Goal: Navigation & Orientation: Find specific page/section

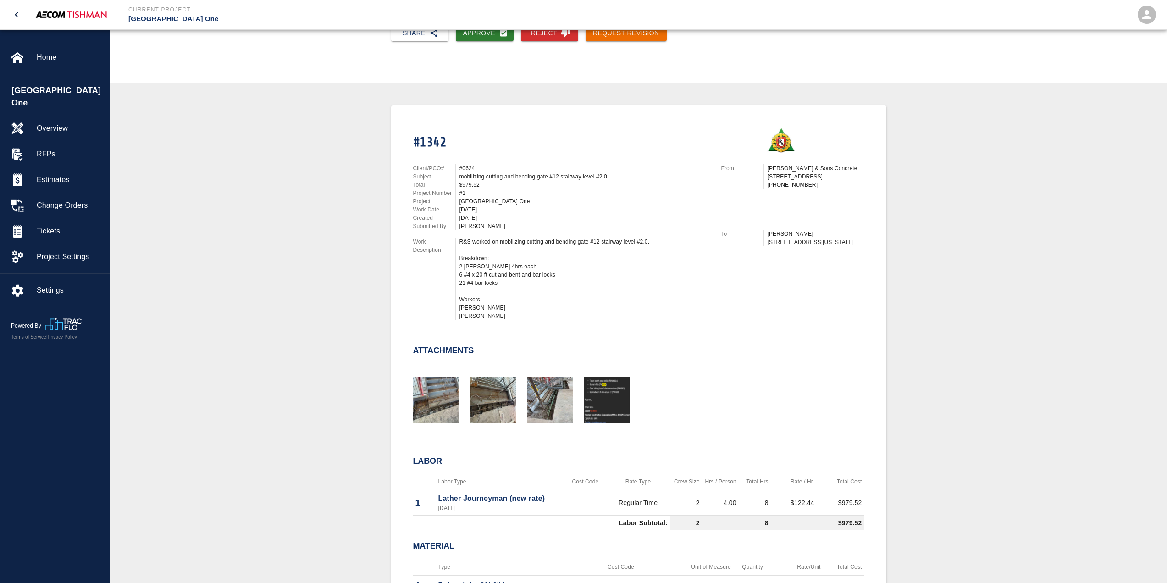
scroll to position [138, 0]
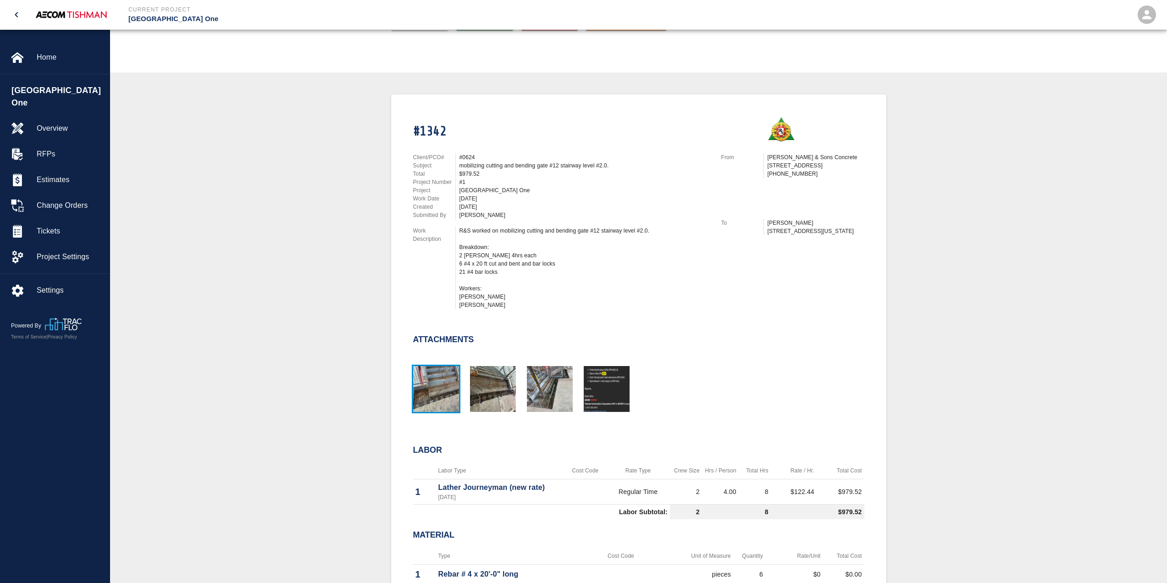
click at [427, 405] on img "button" at bounding box center [436, 389] width 46 height 46
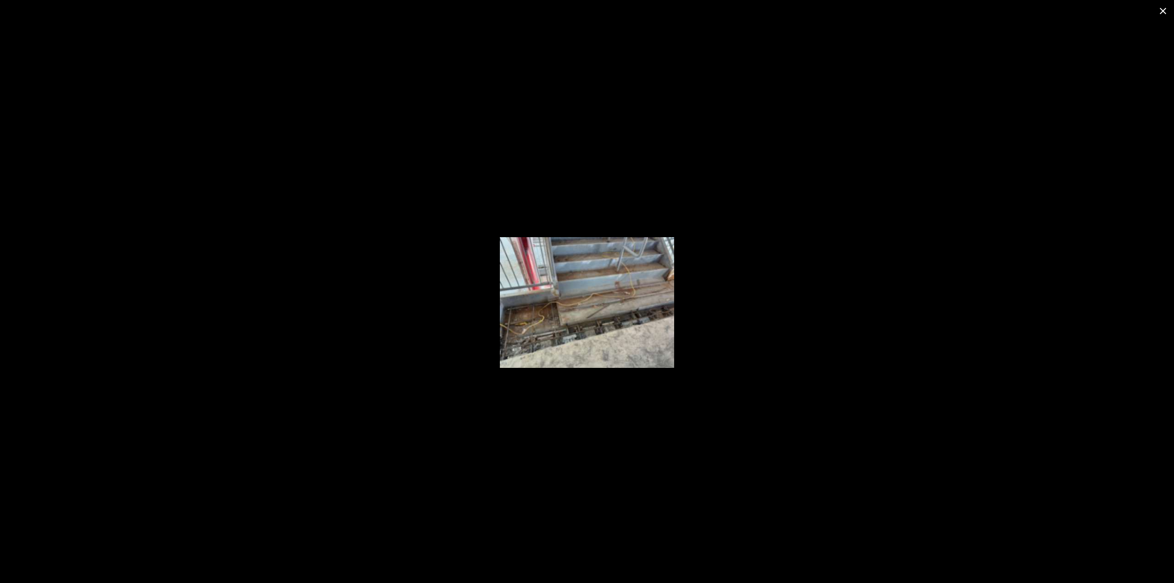
click at [769, 316] on div at bounding box center [587, 302] width 1174 height 561
click at [1161, 7] on icon "close" at bounding box center [1163, 11] width 11 height 11
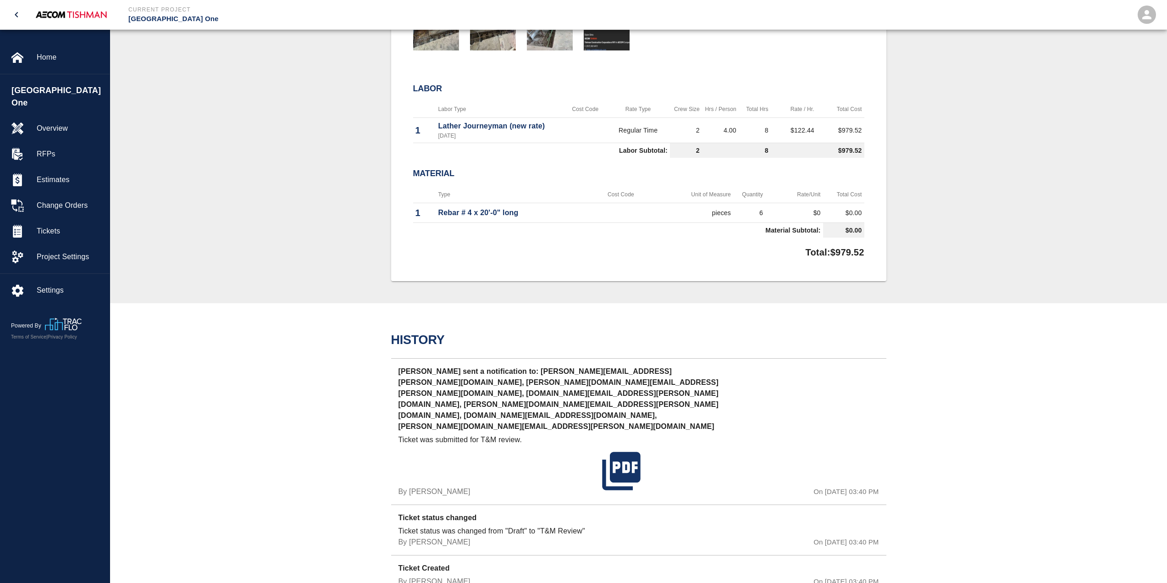
scroll to position [500, 0]
click at [38, 229] on div "Tickets" at bounding box center [55, 231] width 110 height 26
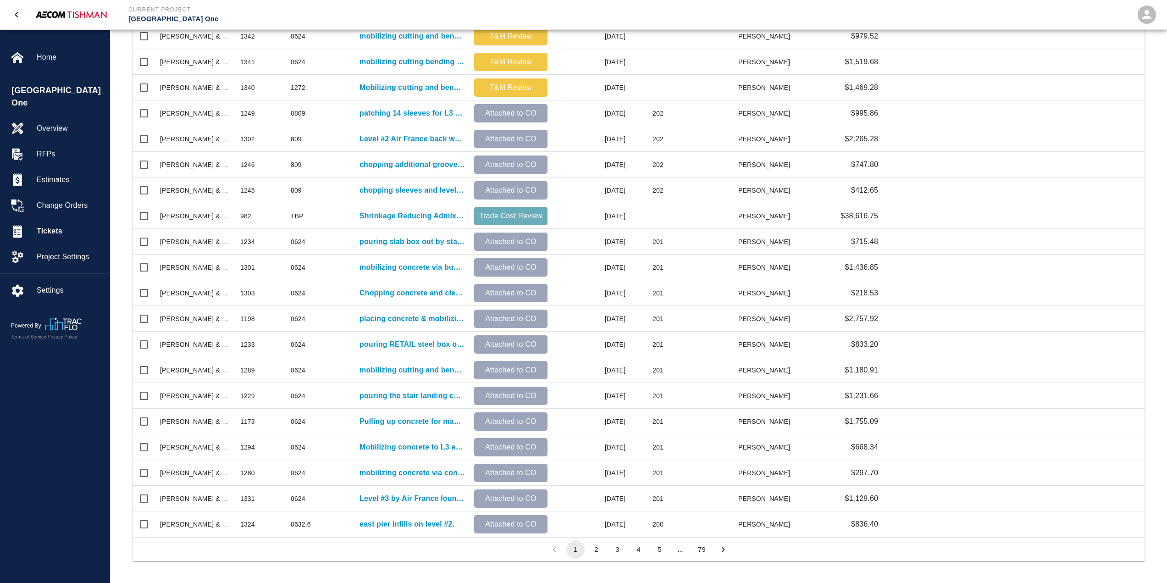
scroll to position [228, 0]
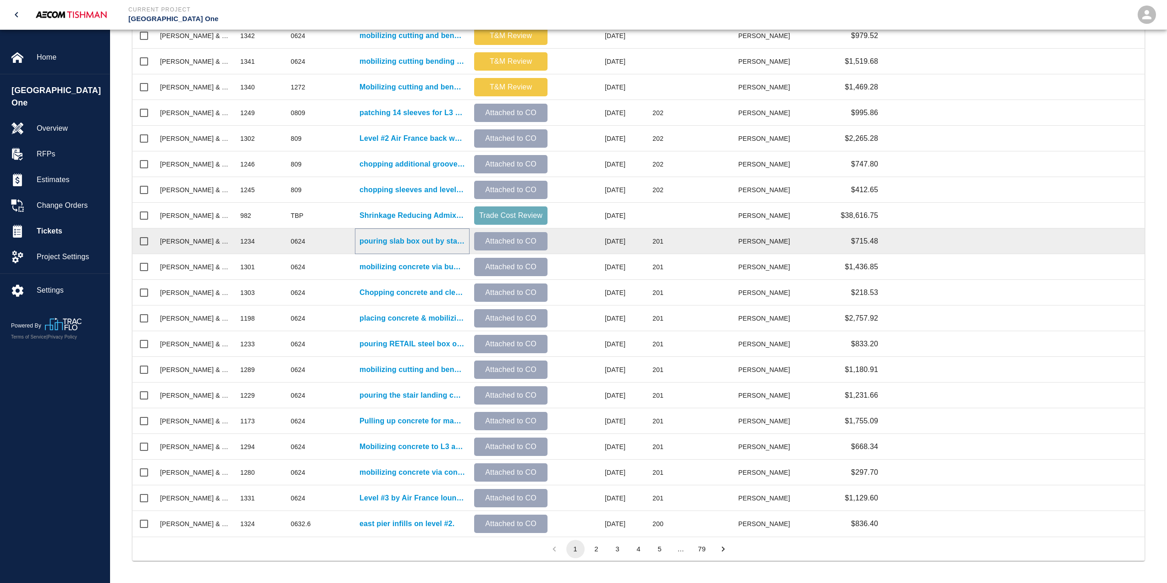
click at [377, 244] on p "pouring slab box out by stair #13 on level #3, abandoned misc metal chopouts fo…" at bounding box center [413, 241] width 106 height 11
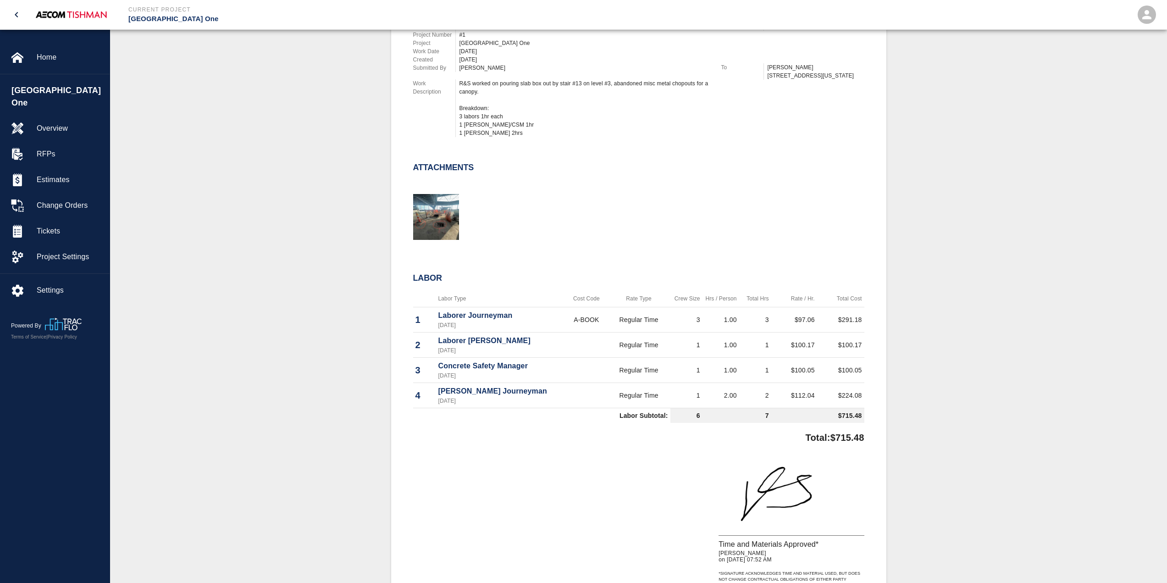
scroll to position [222, 0]
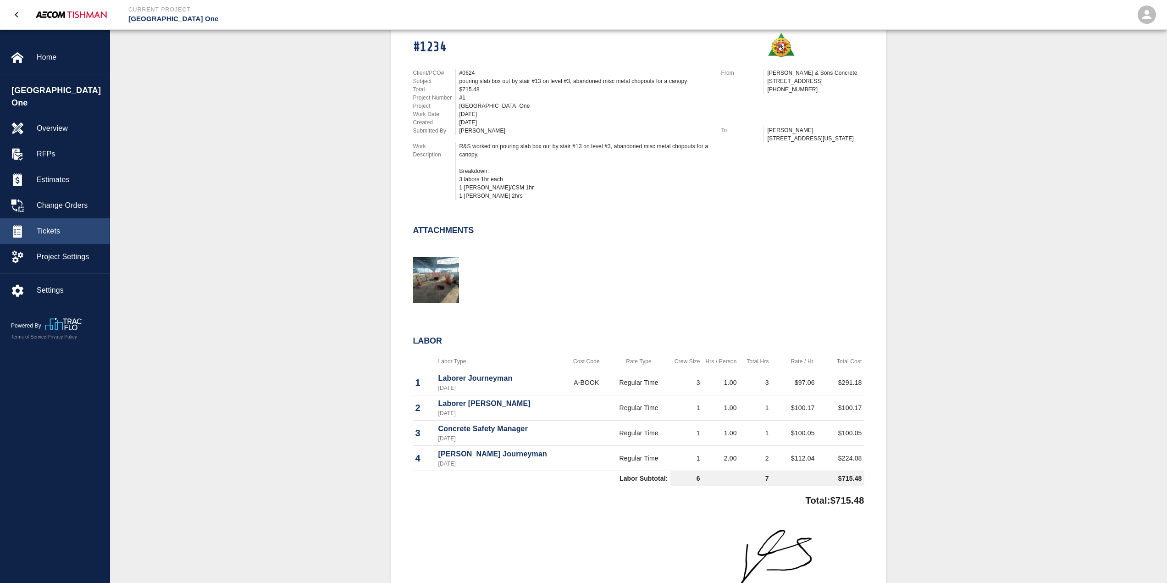
click at [50, 226] on span "Tickets" at bounding box center [70, 231] width 66 height 11
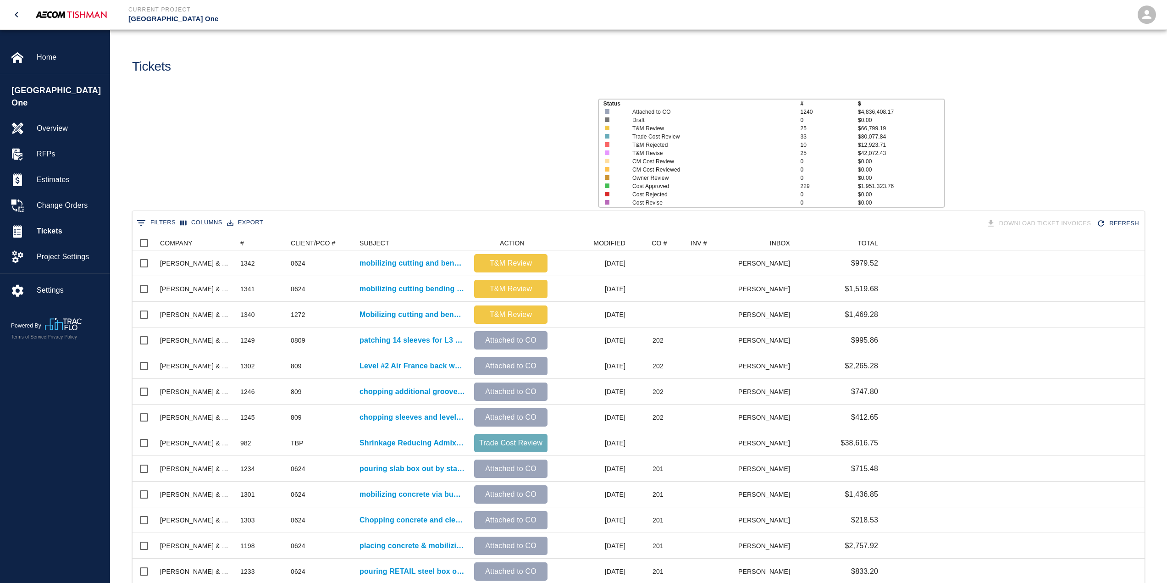
scroll to position [522, 1006]
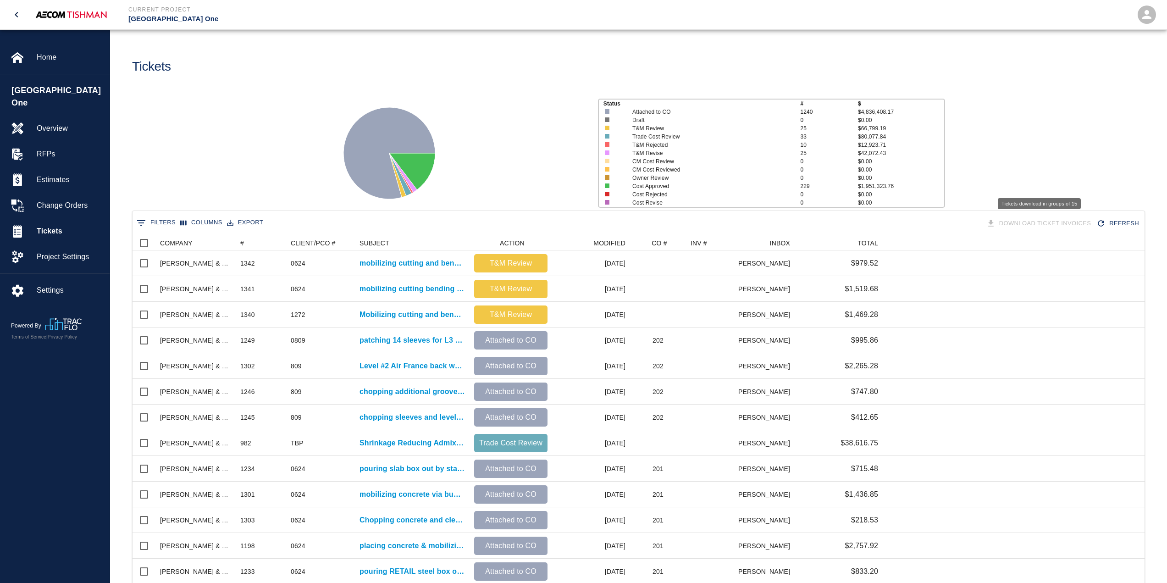
click at [1030, 224] on div "Download Ticket Invoices" at bounding box center [1040, 224] width 111 height 16
click at [235, 221] on button "Export" at bounding box center [245, 223] width 41 height 14
click at [68, 193] on div "Change Orders" at bounding box center [55, 206] width 110 height 26
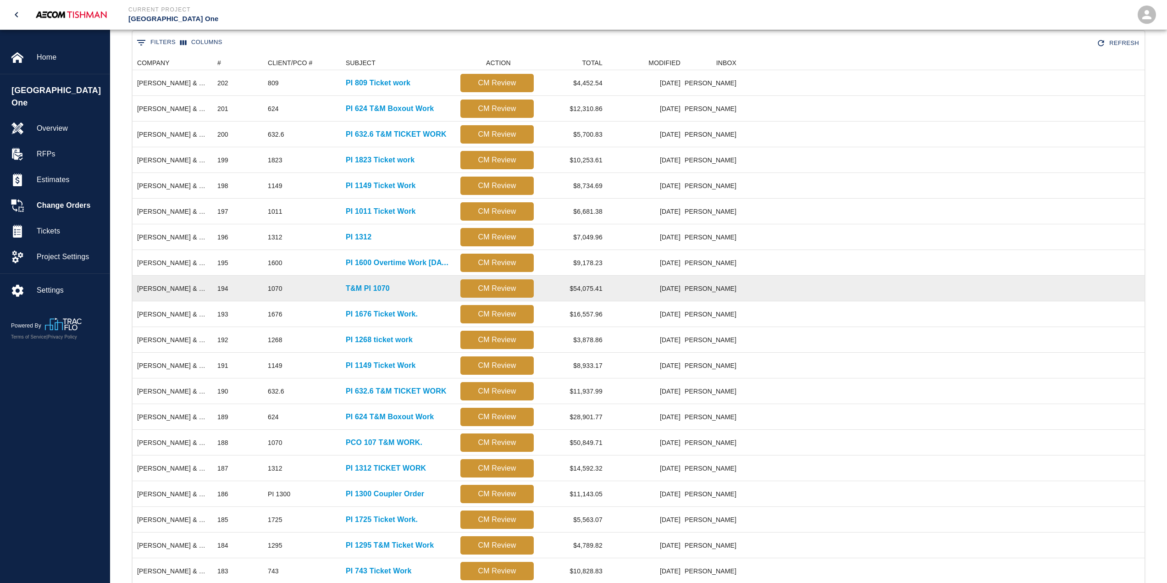
scroll to position [228, 0]
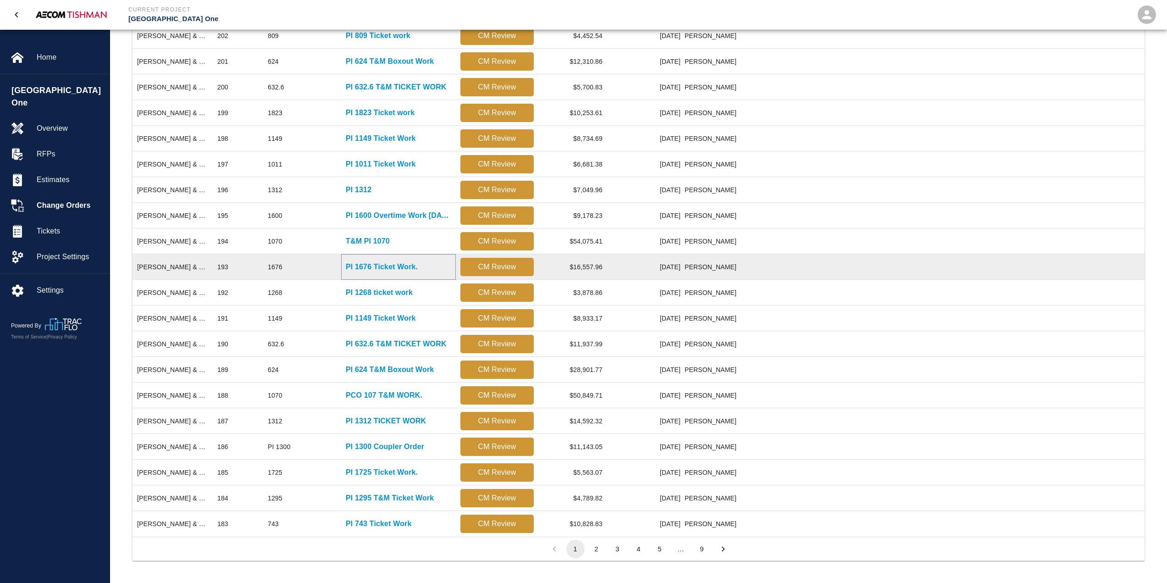
click at [367, 262] on p "PI 1676 Ticket Work." at bounding box center [382, 266] width 72 height 11
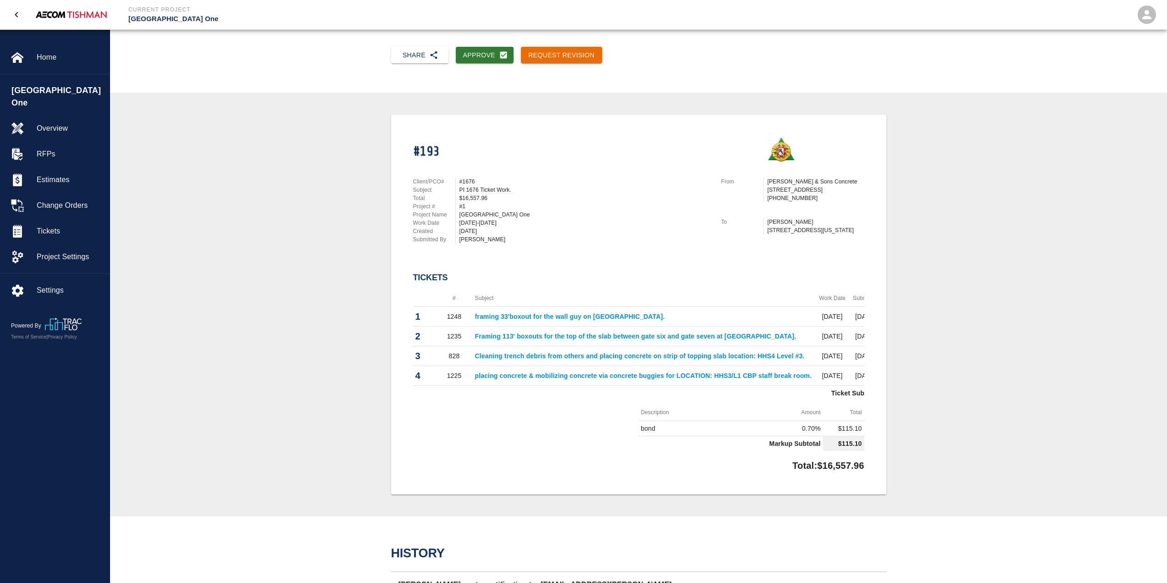
scroll to position [229, 0]
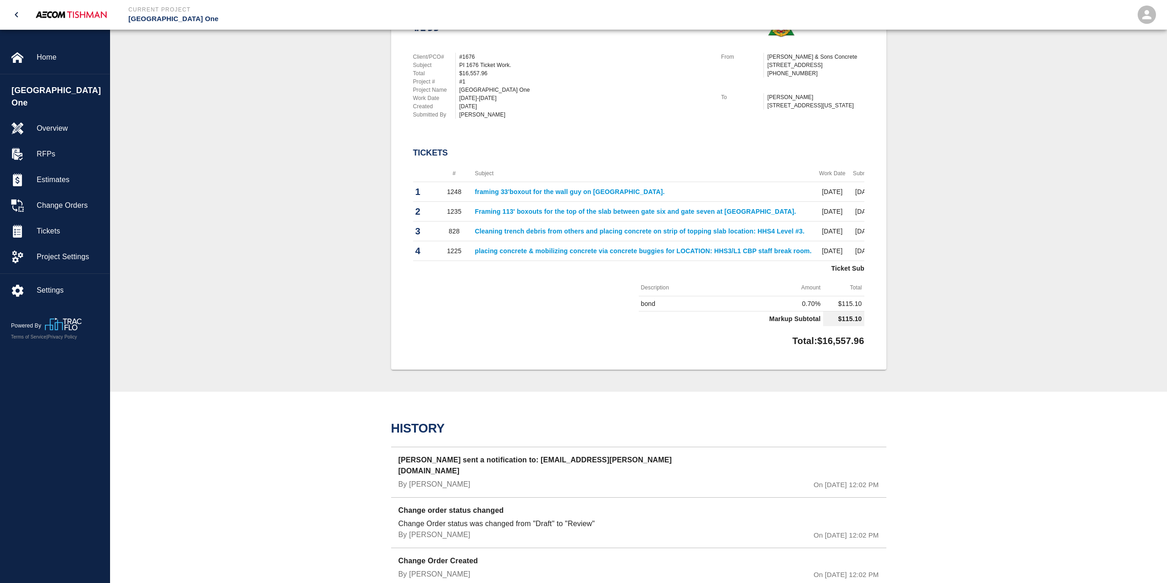
click at [593, 191] on link "framing 33'boxout for the wall guy on [GEOGRAPHIC_DATA]." at bounding box center [570, 191] width 190 height 7
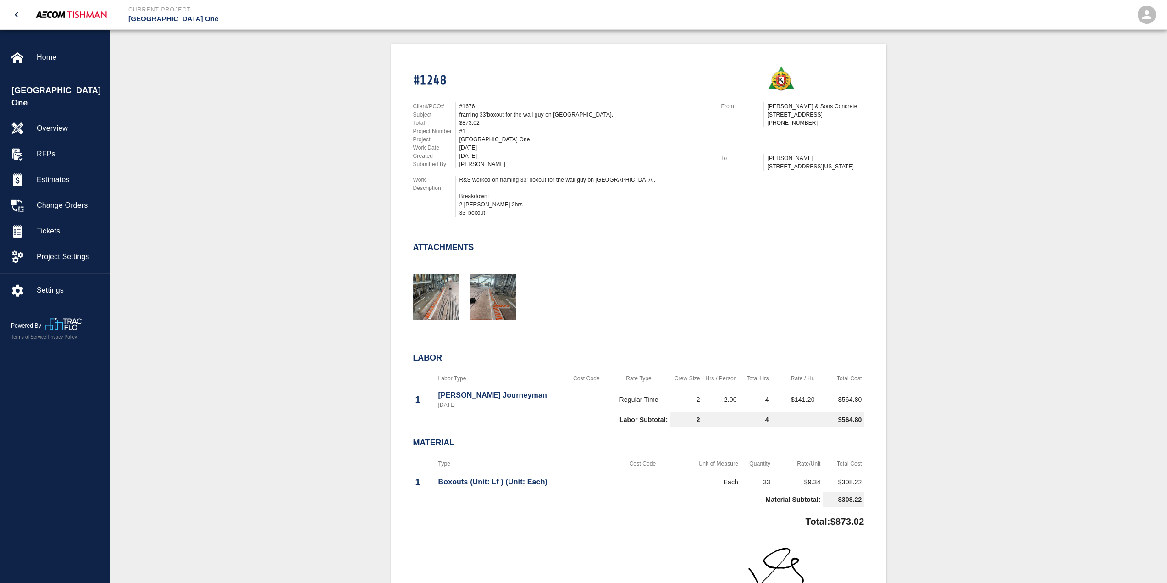
scroll to position [275, 0]
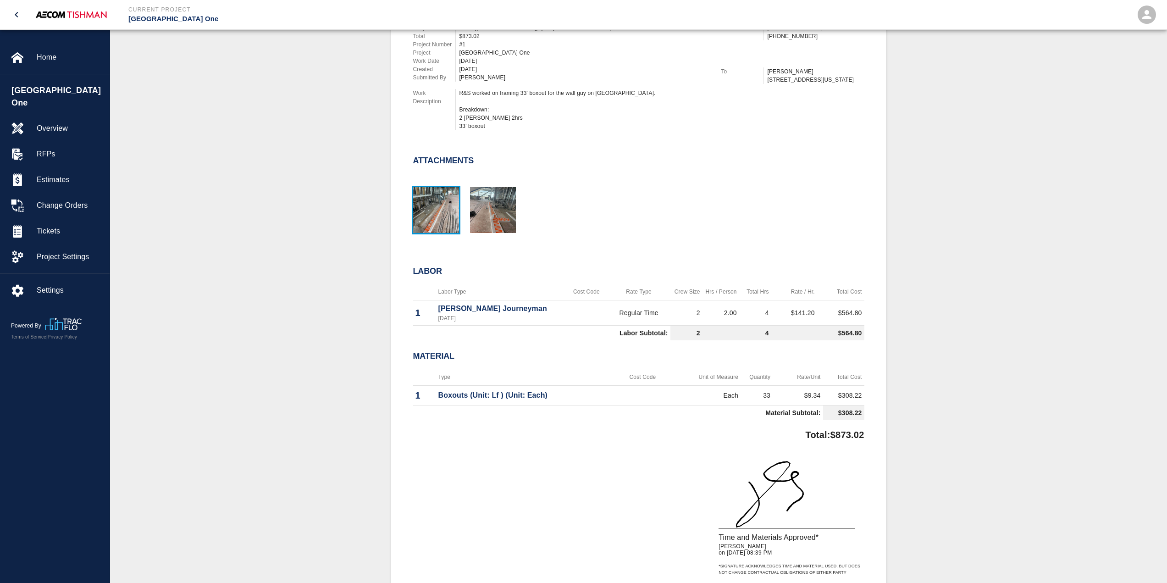
click at [433, 206] on img "button" at bounding box center [436, 210] width 46 height 46
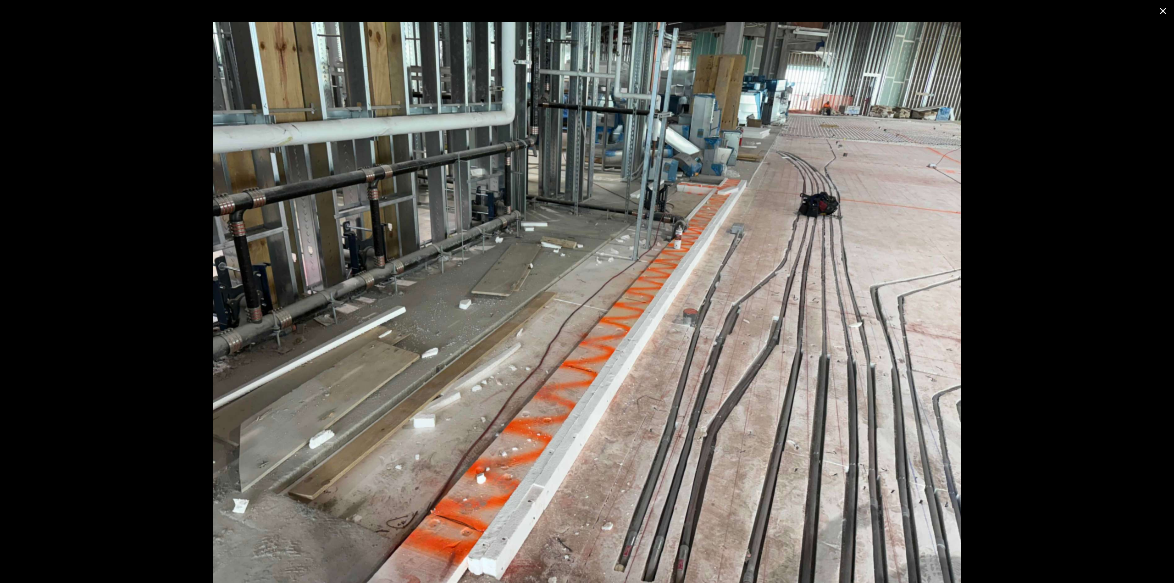
click at [1063, 259] on div at bounding box center [587, 302] width 1174 height 561
click at [1161, 11] on icon "close" at bounding box center [1163, 11] width 11 height 11
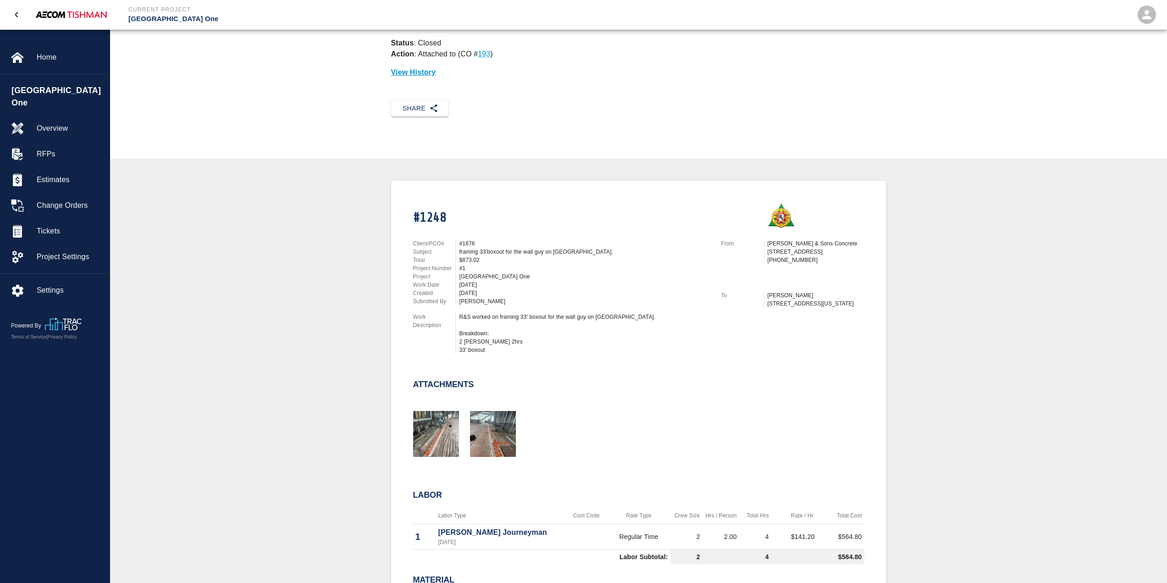
scroll to position [0, 0]
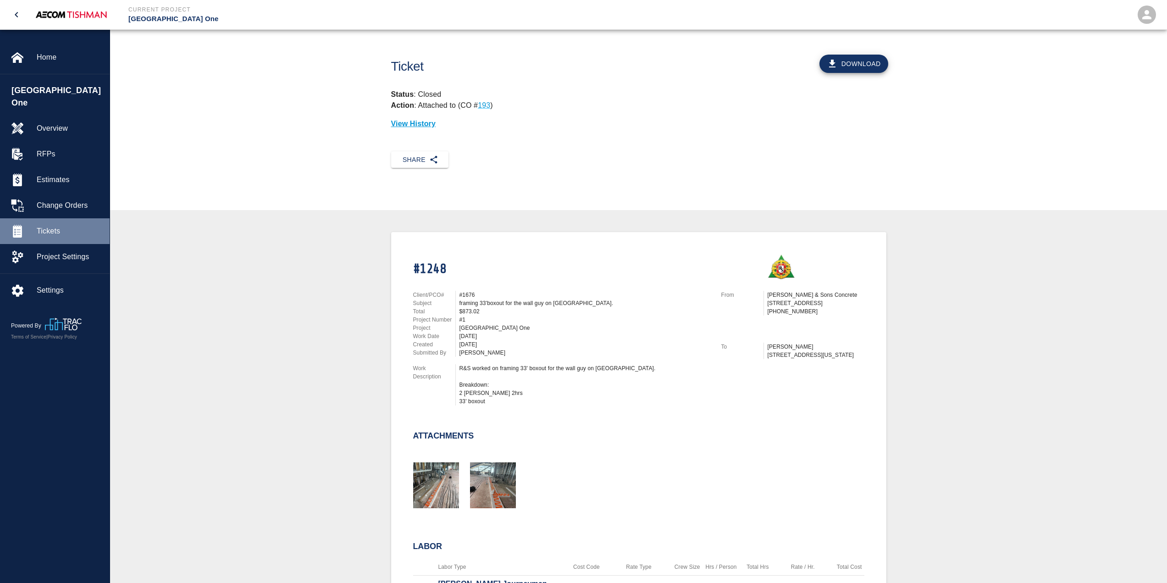
click at [66, 226] on span "Tickets" at bounding box center [70, 231] width 66 height 11
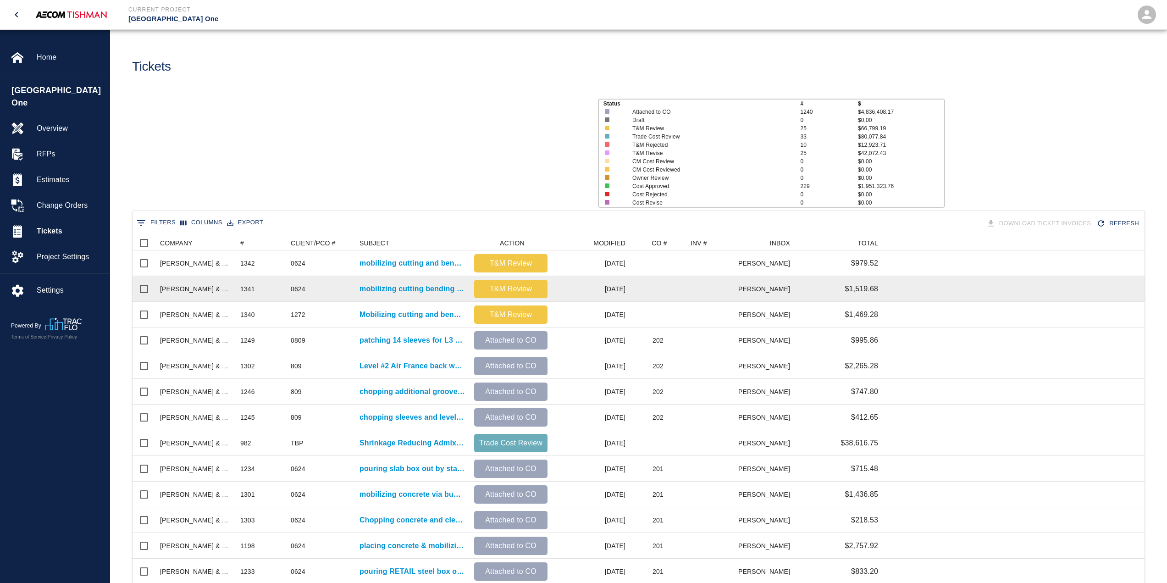
scroll to position [522, 1006]
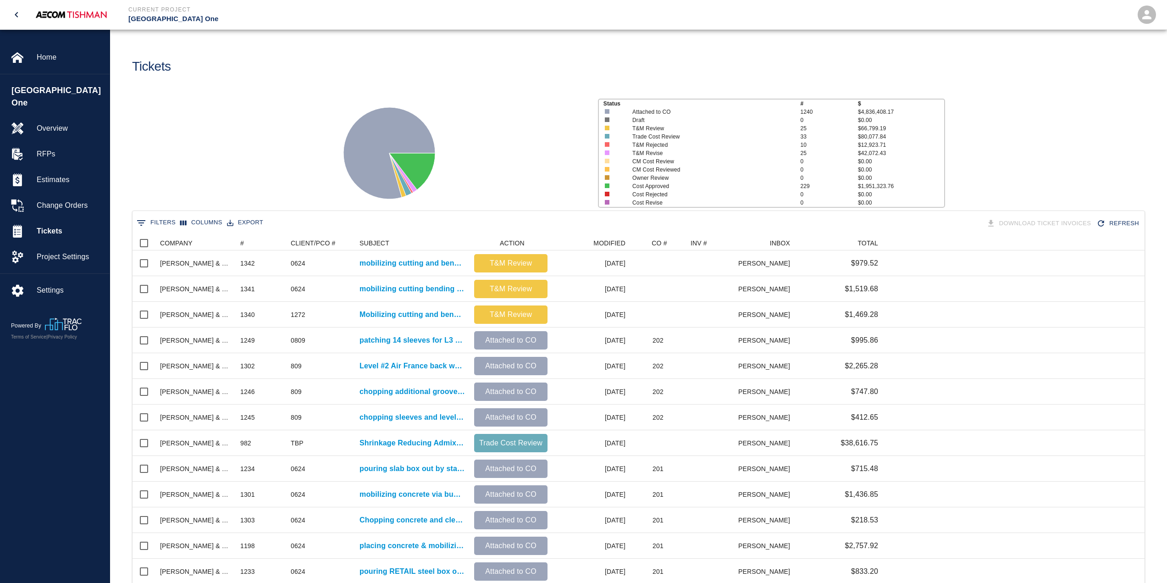
click at [538, 147] on div at bounding box center [458, 150] width 266 height 122
